Goal: Check status: Check status

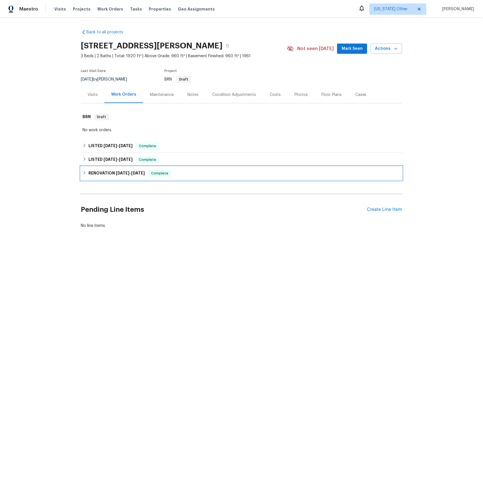
click at [96, 169] on div "RENOVATION 2/26/24 - 2/29/24 Complete" at bounding box center [241, 173] width 321 height 14
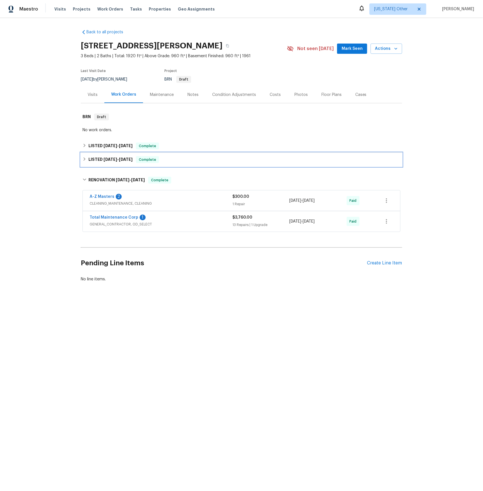
click at [110, 159] on span "3/1/24" at bounding box center [111, 159] width 14 height 4
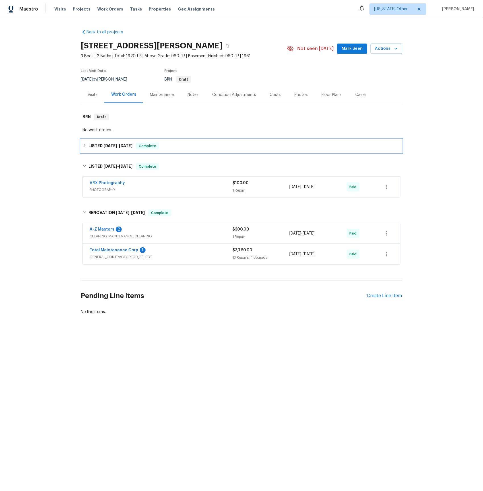
click at [120, 144] on span "5/16/24 - 5/24/24" at bounding box center [118, 146] width 29 height 4
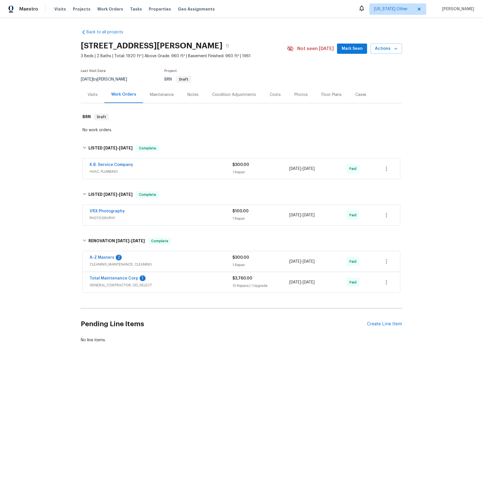
click at [113, 284] on span "GENERAL_CONTRACTOR, OD_SELECT" at bounding box center [161, 285] width 143 height 6
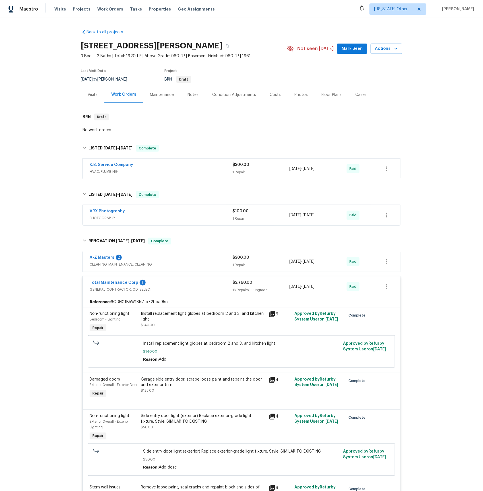
click at [100, 263] on span "CLEANING_MAINTENANCE, CLEANING" at bounding box center [161, 264] width 143 height 6
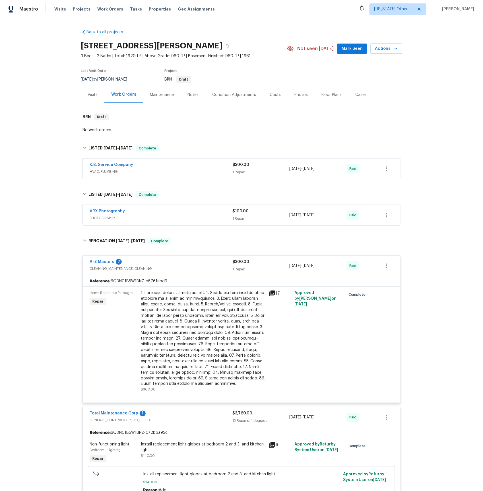
click at [100, 171] on span "HVAC, PLUMBING" at bounding box center [161, 172] width 143 height 6
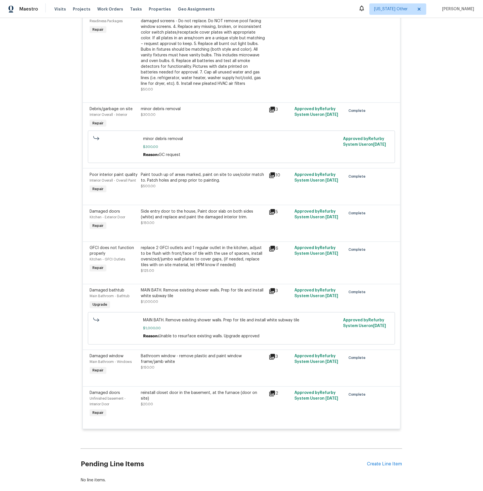
scroll to position [919, 0]
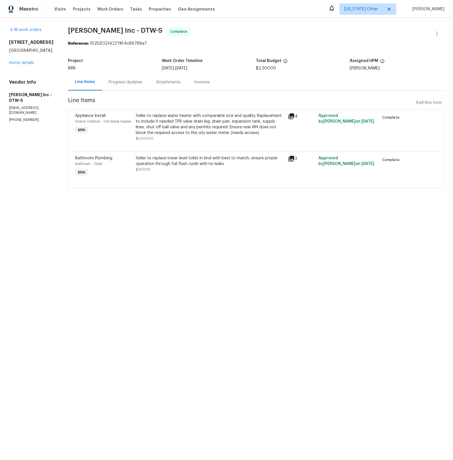
click at [119, 84] on div "Progress Updates" at bounding box center [126, 82] width 34 height 6
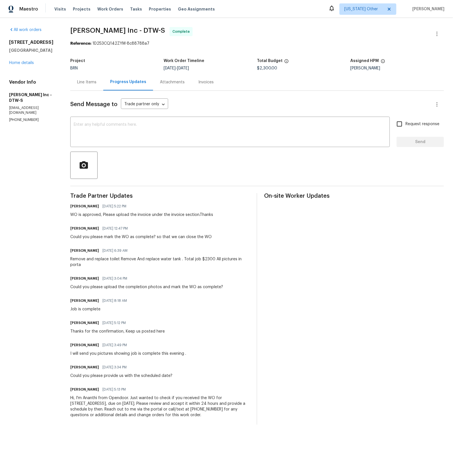
click at [84, 83] on div "Line Items" at bounding box center [86, 82] width 19 height 6
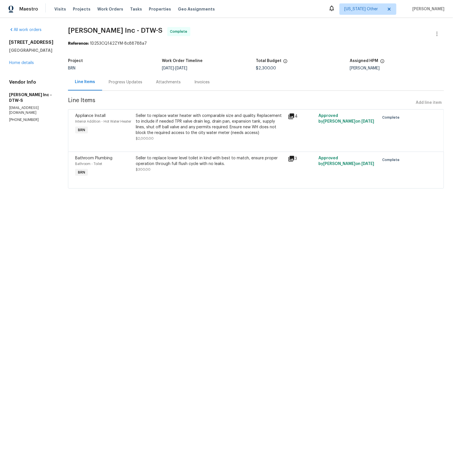
click at [292, 117] on icon at bounding box center [291, 116] width 7 height 7
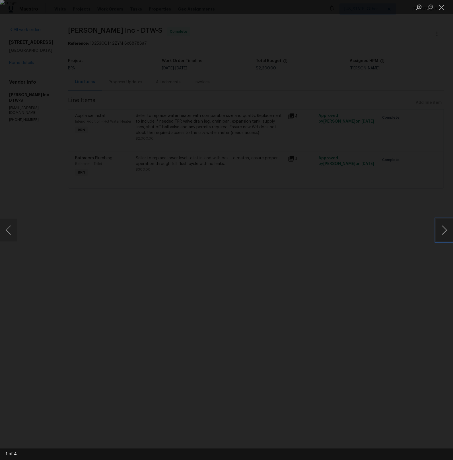
click at [447, 230] on button "Next image" at bounding box center [444, 230] width 17 height 23
click at [443, 7] on button "Close lightbox" at bounding box center [441, 7] width 11 height 10
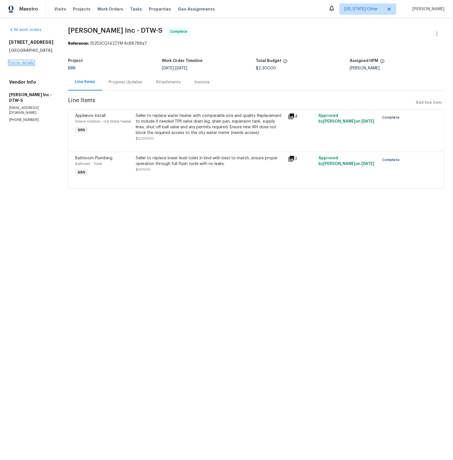
click at [26, 61] on link "Home details" at bounding box center [21, 63] width 25 height 4
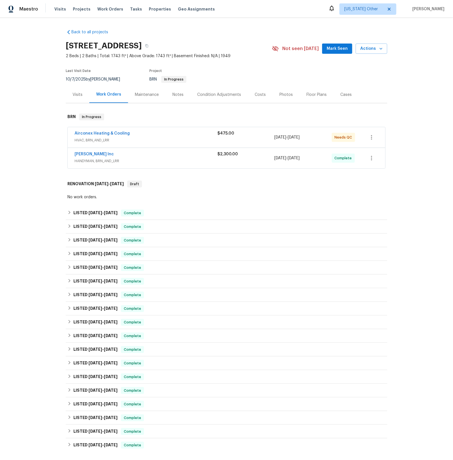
click at [106, 141] on span "HVAC, BRN_AND_LRR" at bounding box center [146, 140] width 143 height 6
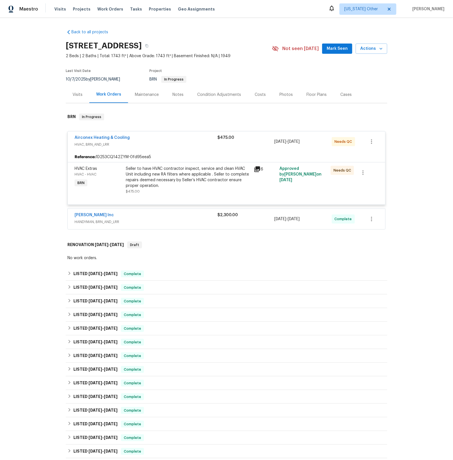
click at [256, 168] on icon at bounding box center [257, 169] width 6 height 6
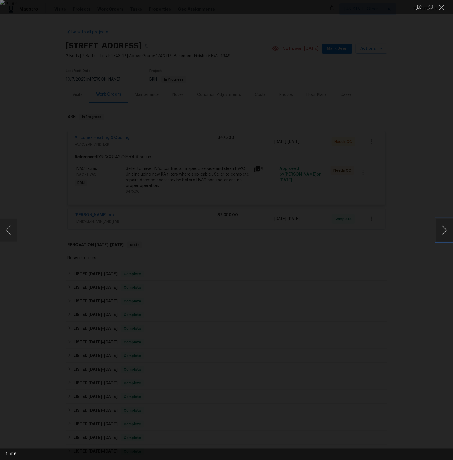
click at [441, 228] on button "Next image" at bounding box center [444, 230] width 17 height 23
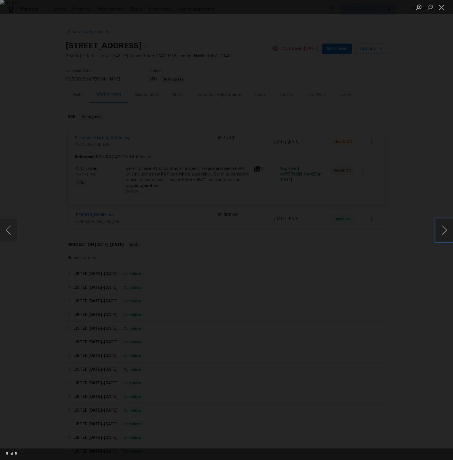
click at [441, 228] on button "Next image" at bounding box center [444, 230] width 17 height 23
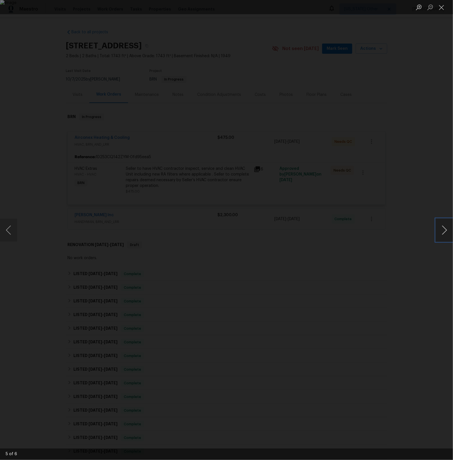
click at [441, 228] on button "Next image" at bounding box center [444, 230] width 17 height 23
drag, startPoint x: 441, startPoint y: 6, endPoint x: 368, endPoint y: 1, distance: 73.5
click at [441, 6] on button "Close lightbox" at bounding box center [441, 7] width 11 height 10
